Goal: Communication & Community: Ask a question

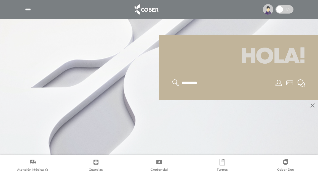
scroll to position [66, 0]
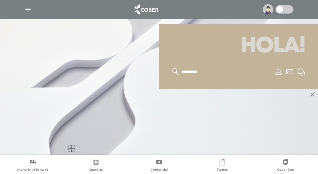
click at [288, 78] on div at bounding box center [239, 72] width 146 height 20
click at [181, 73] on input "text" at bounding box center [203, 71] width 45 height 7
click at [312, 95] on icon at bounding box center [313, 94] width 4 height 4
click at [71, 146] on div at bounding box center [71, 148] width 7 height 7
click at [25, 8] on img "button" at bounding box center [28, 9] width 7 height 7
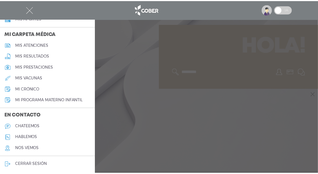
scroll to position [252, 0]
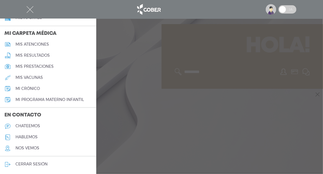
click at [222, 48] on div at bounding box center [161, 87] width 323 height 174
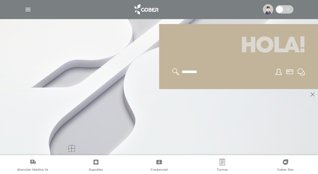
click at [222, 49] on h1 "Hola!" at bounding box center [239, 46] width 146 height 31
click at [279, 73] on icon at bounding box center [279, 72] width 6 height 6
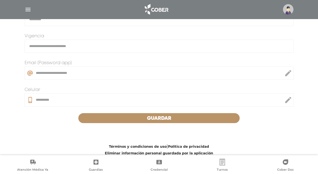
scroll to position [167, 0]
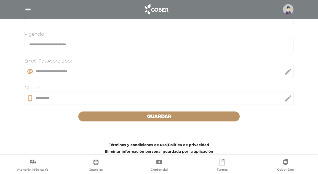
click at [177, 115] on button "Guardar" at bounding box center [159, 116] width 162 height 10
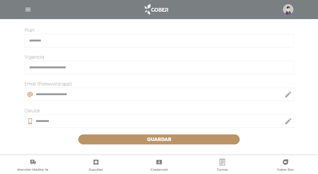
scroll to position [167, 0]
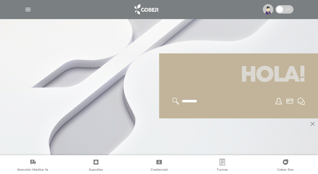
scroll to position [11, 0]
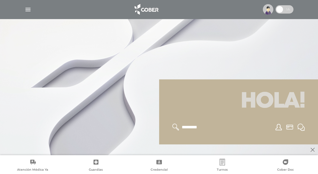
click at [200, 114] on h1 "Hola!" at bounding box center [239, 101] width 146 height 31
click at [266, 110] on h1 "Hola!" at bounding box center [239, 101] width 146 height 31
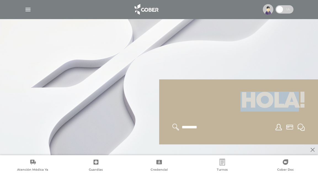
click at [266, 110] on h1 "Hola!" at bounding box center [239, 101] width 146 height 31
click at [290, 127] on icon at bounding box center [290, 127] width 7 height 5
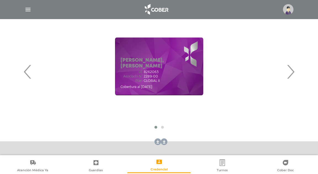
scroll to position [83, 0]
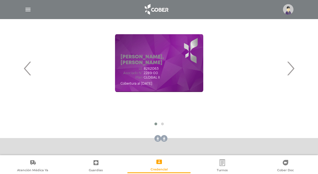
click at [293, 69] on span "›" at bounding box center [291, 68] width 11 height 30
click at [293, 68] on span "›" at bounding box center [291, 68] width 11 height 30
click at [25, 68] on span "‹" at bounding box center [27, 68] width 11 height 30
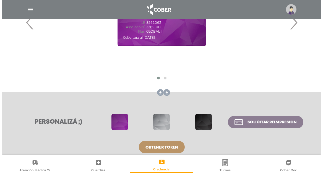
scroll to position [134, 0]
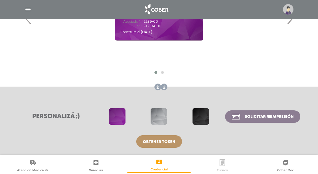
click at [224, 163] on icon at bounding box center [222, 162] width 7 height 7
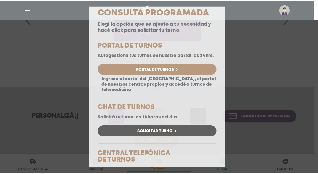
scroll to position [0, 0]
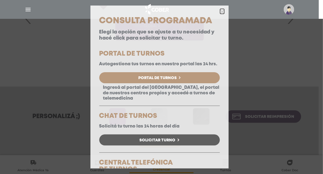
click at [220, 12] on icon "button" at bounding box center [222, 12] width 4 height 4
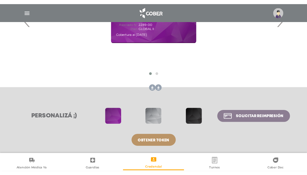
scroll to position [133, 0]
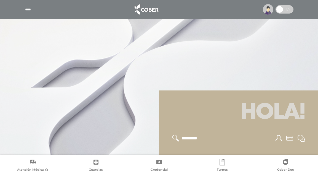
click at [281, 115] on h1 "Hola!" at bounding box center [239, 112] width 146 height 31
click at [188, 139] on input "text" at bounding box center [203, 138] width 45 height 7
type input "**********"
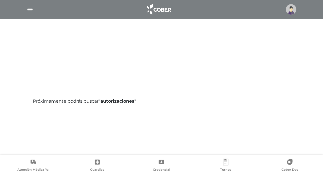
click at [33, 9] on img "button" at bounding box center [30, 9] width 7 height 7
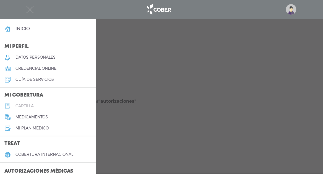
click at [27, 105] on h5 "cartilla" at bounding box center [24, 106] width 18 height 5
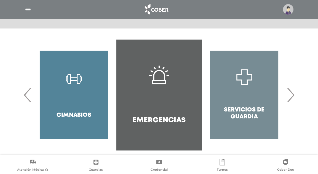
scroll to position [110, 0]
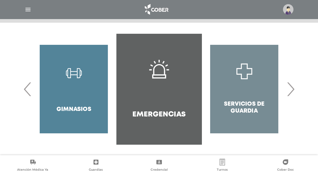
click at [26, 91] on span "‹" at bounding box center [27, 89] width 11 height 30
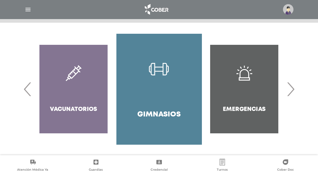
click at [26, 91] on span "‹" at bounding box center [27, 89] width 11 height 30
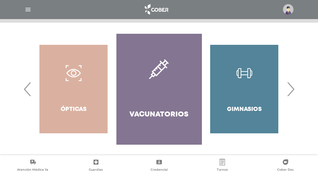
click at [26, 91] on span "‹" at bounding box center [27, 89] width 11 height 30
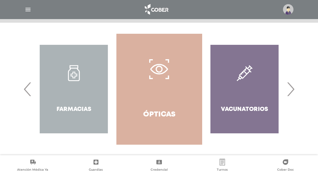
click at [26, 91] on span "‹" at bounding box center [27, 89] width 11 height 30
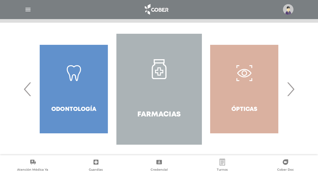
click at [26, 91] on span "‹" at bounding box center [27, 89] width 11 height 30
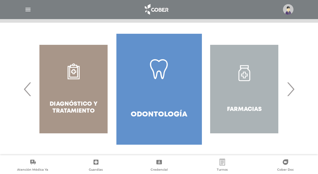
click at [26, 91] on span "‹" at bounding box center [27, 89] width 11 height 30
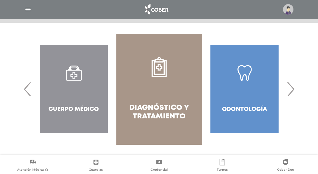
click at [26, 91] on span "‹" at bounding box center [27, 89] width 11 height 30
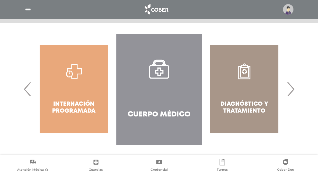
click at [26, 91] on span "‹" at bounding box center [27, 89] width 11 height 30
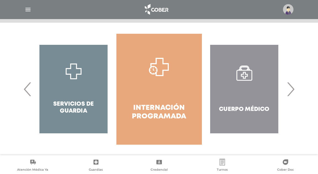
click at [26, 91] on span "‹" at bounding box center [27, 89] width 11 height 30
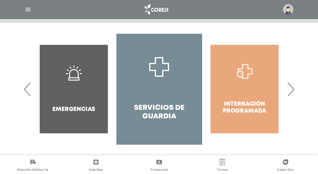
click at [26, 91] on span "‹" at bounding box center [27, 89] width 11 height 30
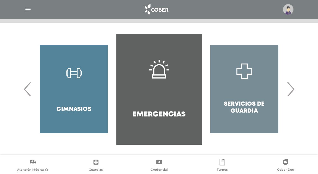
click at [26, 91] on span "‹" at bounding box center [27, 89] width 11 height 30
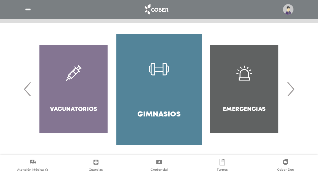
click at [26, 91] on span "‹" at bounding box center [27, 89] width 11 height 30
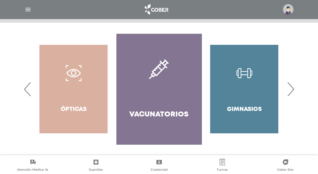
click at [26, 91] on span "‹" at bounding box center [27, 89] width 11 height 30
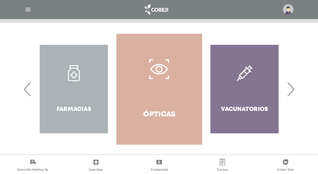
click at [26, 91] on span "‹" at bounding box center [27, 89] width 11 height 30
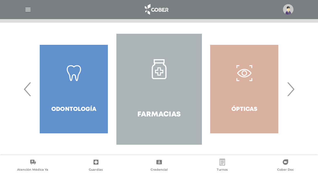
click at [26, 91] on span "‹" at bounding box center [27, 89] width 11 height 30
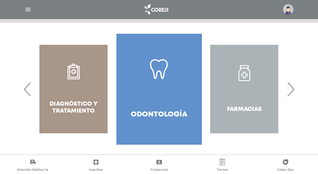
click at [26, 91] on span "‹" at bounding box center [27, 89] width 11 height 30
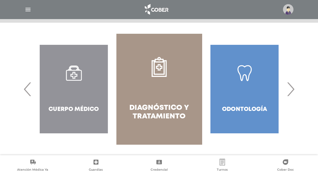
click at [26, 91] on span "‹" at bounding box center [27, 89] width 11 height 30
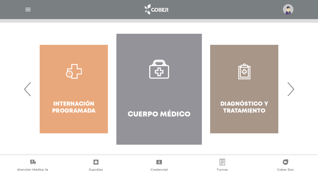
click at [26, 90] on span "‹" at bounding box center [27, 89] width 11 height 30
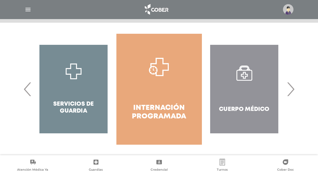
click at [294, 90] on span "›" at bounding box center [291, 89] width 11 height 30
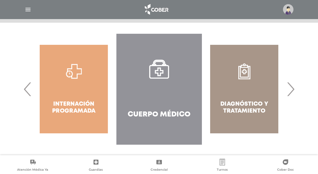
click at [294, 90] on span "›" at bounding box center [291, 89] width 11 height 30
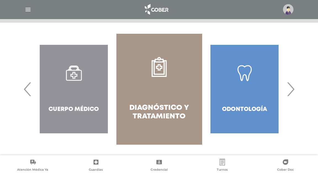
click at [294, 90] on span "›" at bounding box center [291, 89] width 11 height 30
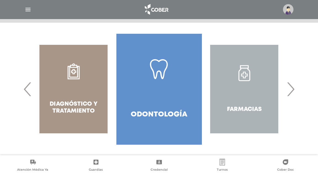
click at [294, 90] on span "›" at bounding box center [291, 89] width 11 height 30
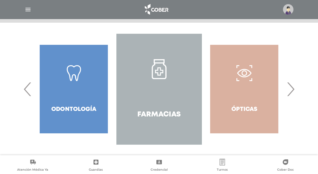
click at [294, 90] on span "›" at bounding box center [291, 89] width 11 height 30
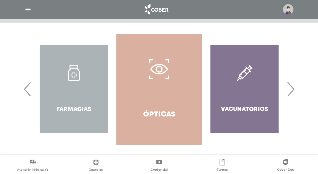
click at [294, 90] on span "›" at bounding box center [291, 89] width 11 height 30
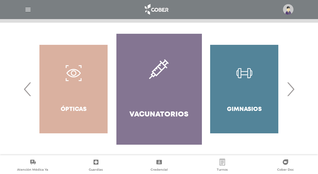
click at [294, 90] on span "›" at bounding box center [291, 89] width 11 height 30
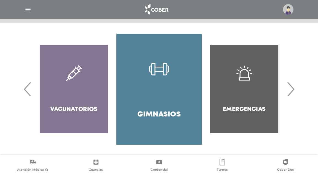
click at [294, 90] on span "›" at bounding box center [291, 89] width 11 height 30
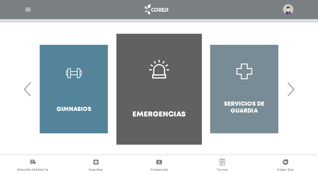
click at [294, 90] on span "›" at bounding box center [291, 89] width 11 height 30
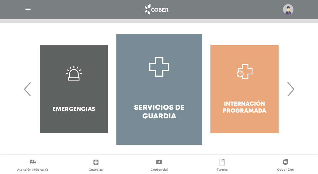
click at [294, 90] on span "›" at bounding box center [291, 89] width 11 height 30
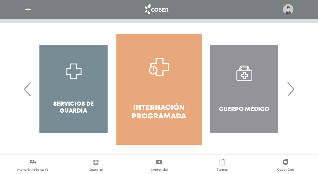
click at [294, 90] on span "›" at bounding box center [291, 89] width 11 height 30
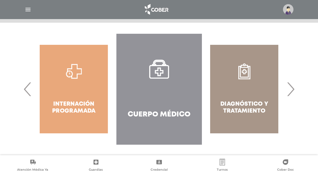
click at [244, 90] on div "Diagnóstico y Tratamiento" at bounding box center [244, 89] width 85 height 110
click at [240, 108] on div "Diagnóstico y Tratamiento" at bounding box center [244, 89] width 85 height 110
click at [292, 90] on span "›" at bounding box center [291, 89] width 11 height 30
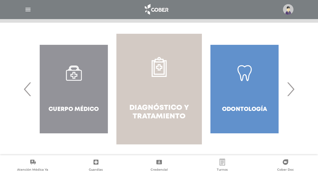
click at [184, 99] on link "Diagnóstico y Tratamiento" at bounding box center [159, 89] width 85 height 110
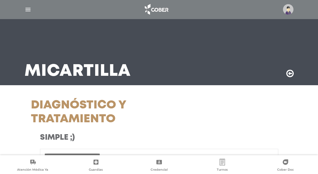
click at [29, 9] on img "button" at bounding box center [28, 9] width 7 height 7
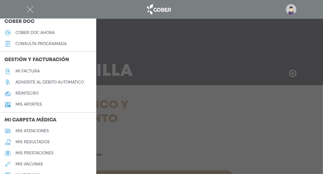
scroll to position [193, 0]
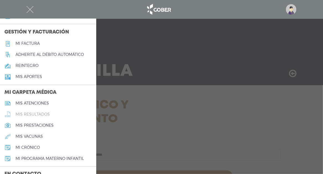
click at [29, 112] on h5 "mis resultados" at bounding box center [32, 114] width 34 height 5
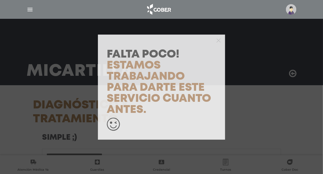
click at [30, 7] on div "Falta Poco! Estamos trabajando para darte este servicio cuanto antes." at bounding box center [161, 87] width 323 height 174
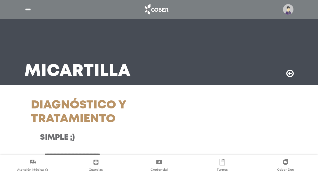
click at [30, 7] on img "button" at bounding box center [28, 9] width 7 height 7
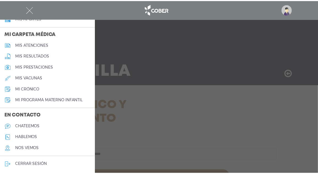
scroll to position [252, 0]
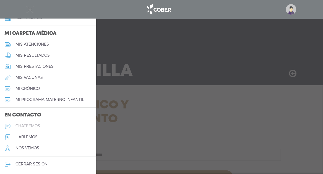
click at [26, 123] on h5 "chateemos" at bounding box center [27, 125] width 25 height 5
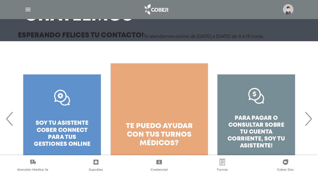
scroll to position [74, 0]
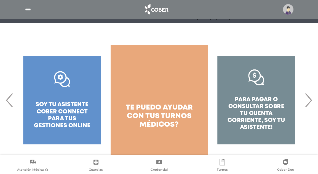
click at [9, 101] on span "‹" at bounding box center [9, 100] width 11 height 30
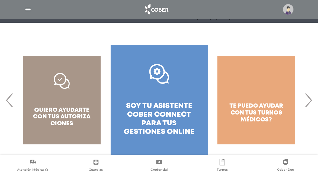
click at [9, 101] on span "‹" at bounding box center [9, 100] width 11 height 30
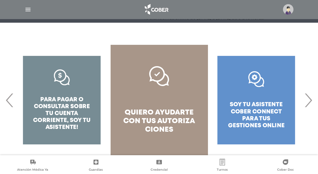
click at [9, 101] on span "‹" at bounding box center [9, 100] width 11 height 30
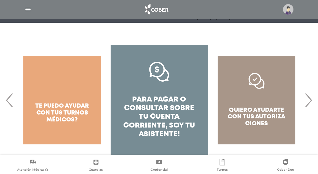
click at [9, 101] on span "‹" at bounding box center [9, 100] width 11 height 30
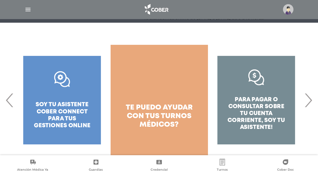
click at [9, 101] on span "‹" at bounding box center [9, 100] width 11 height 30
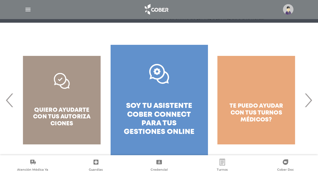
click at [9, 101] on span "‹" at bounding box center [9, 100] width 11 height 30
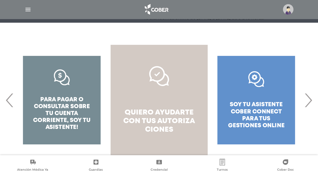
click at [158, 121] on span "autoriza ciones" at bounding box center [170, 125] width 50 height 15
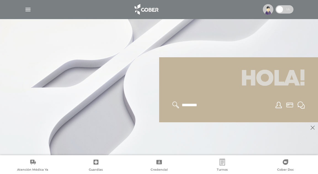
scroll to position [55, 0]
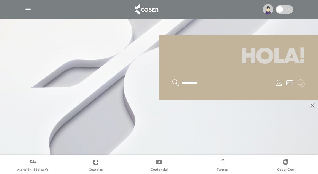
click at [302, 80] on icon at bounding box center [301, 82] width 7 height 7
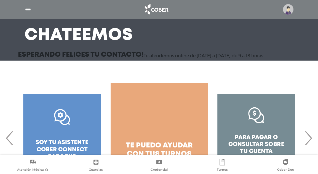
scroll to position [55, 0]
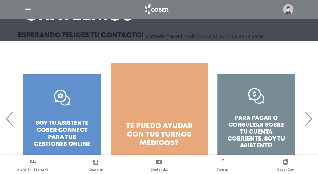
click at [8, 118] on span "‹" at bounding box center [9, 119] width 11 height 30
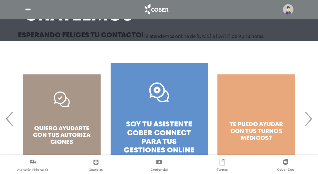
click at [158, 126] on span "soy tu asistente cober connect para tus" at bounding box center [159, 133] width 66 height 24
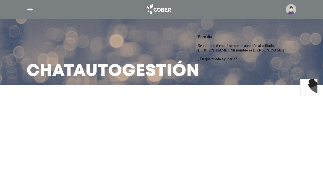
click at [187, 97] on main "Chat Autogestión" at bounding box center [161, 87] width 323 height 174
click at [189, 95] on main "Chat Autogestión" at bounding box center [161, 87] width 323 height 174
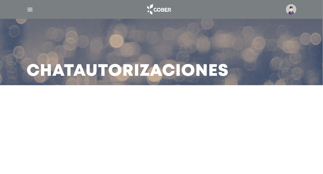
click at [30, 8] on img "button" at bounding box center [30, 9] width 7 height 7
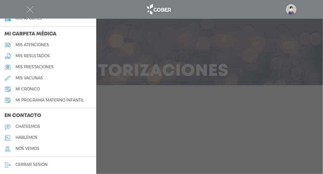
scroll to position [252, 0]
click at [32, 124] on h5 "chateemos" at bounding box center [27, 125] width 25 height 5
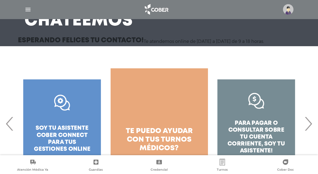
scroll to position [55, 0]
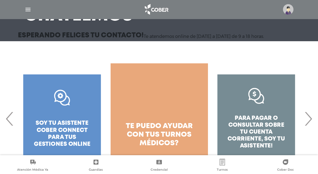
click at [8, 119] on span "‹" at bounding box center [9, 119] width 11 height 30
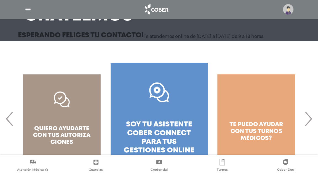
click at [159, 129] on span "soy tu asistente cober connect para tus" at bounding box center [159, 133] width 66 height 24
